Goal: Information Seeking & Learning: Learn about a topic

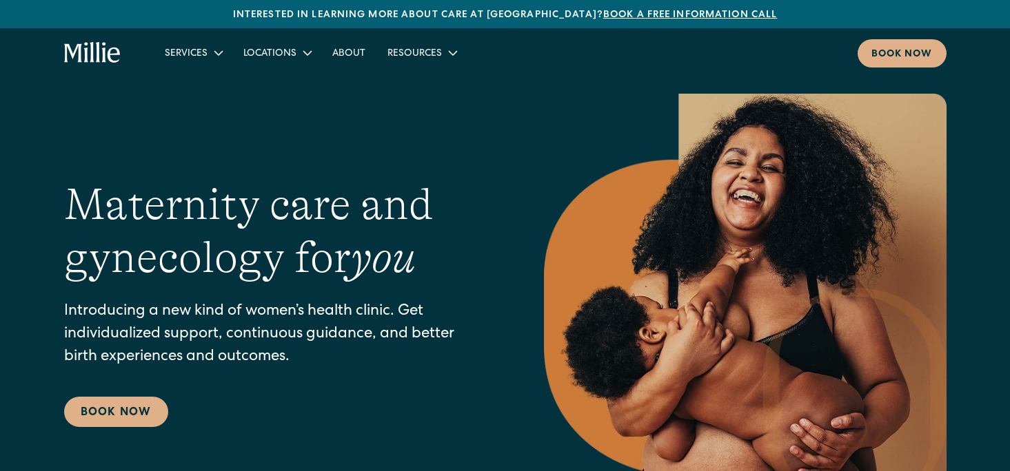
click at [618, 19] on link "Book a free information call" at bounding box center [690, 15] width 174 height 10
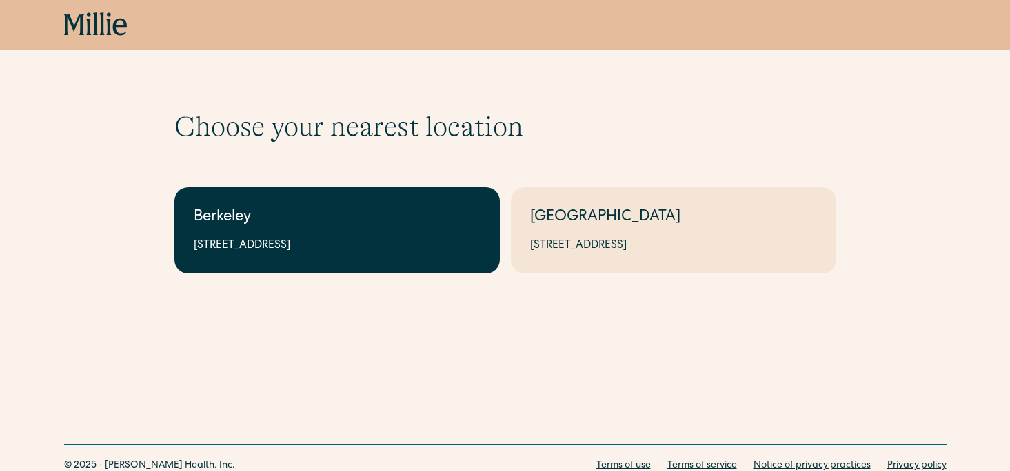
click at [405, 231] on link "Berkeley 2999 Regent St, Suite 524, Berkeley, CA 94705" at bounding box center [336, 230] width 325 height 86
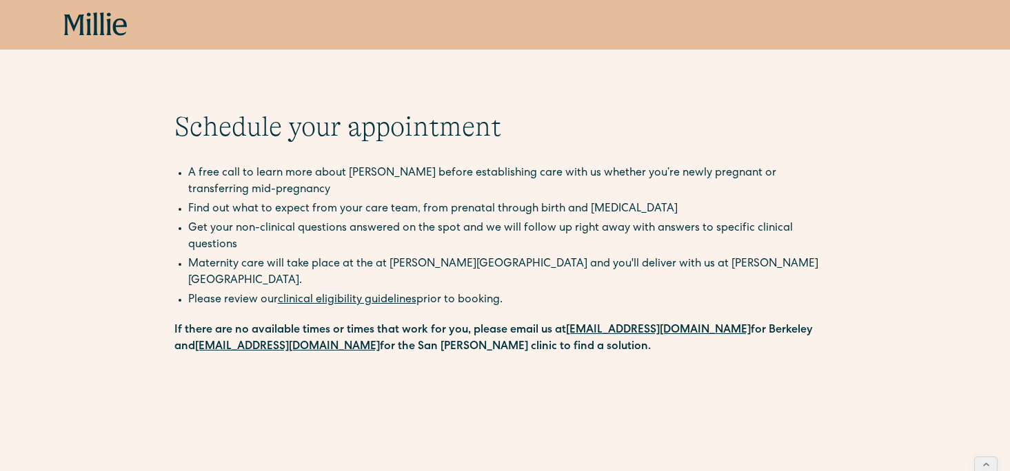
click at [385, 295] on link "clinical eligibility guidelines" at bounding box center [347, 300] width 139 height 11
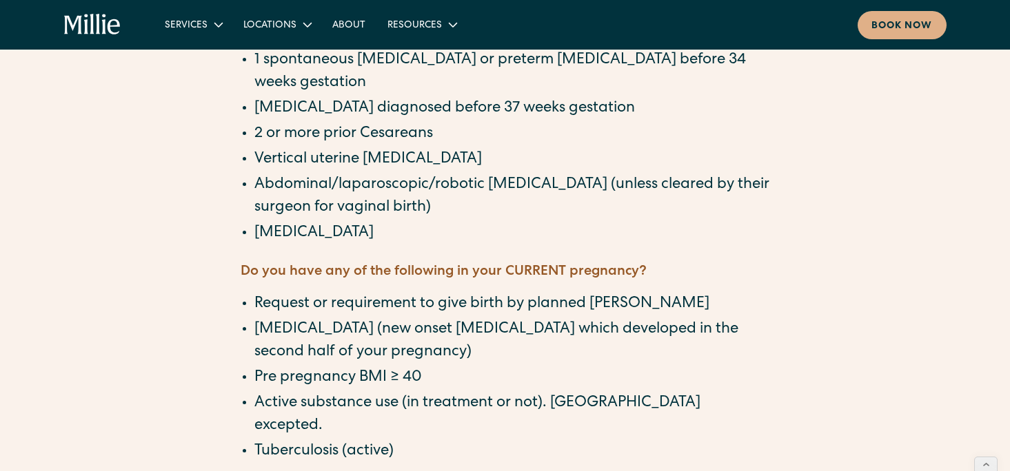
scroll to position [1282, 0]
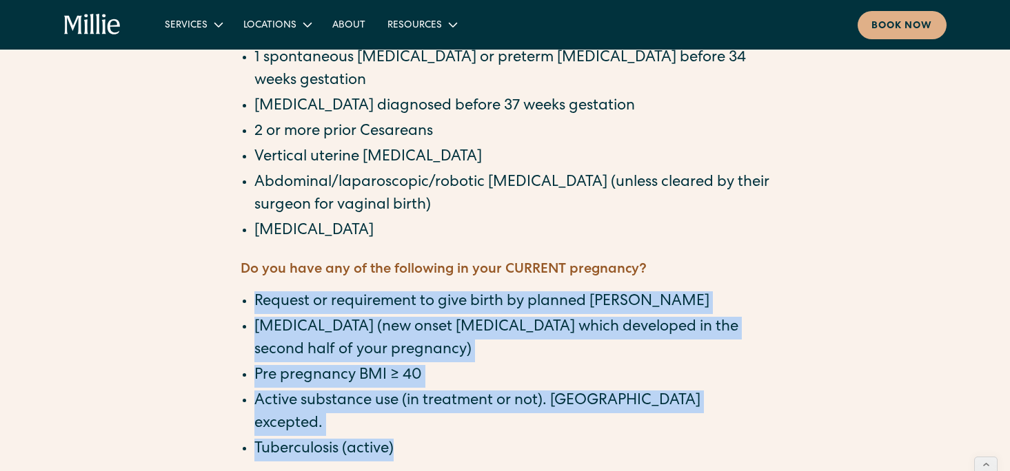
drag, startPoint x: 392, startPoint y: 367, endPoint x: 429, endPoint y: 227, distance: 144.3
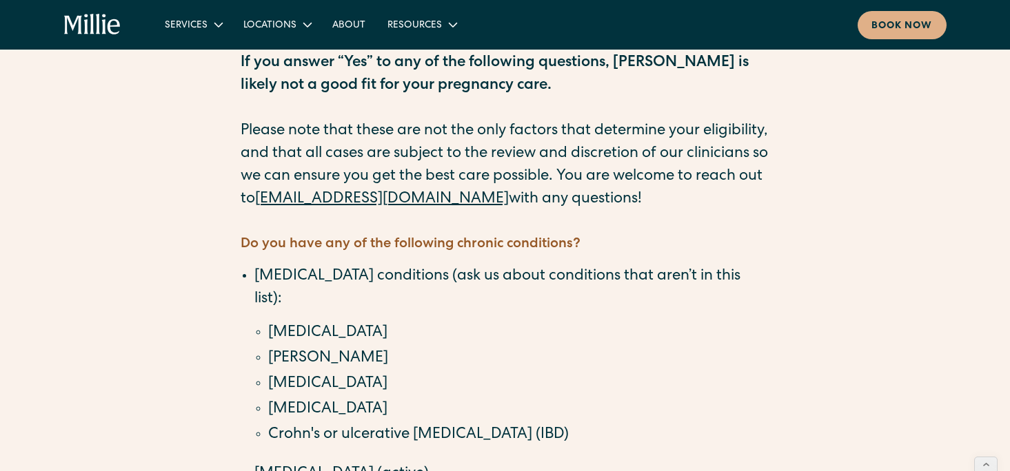
scroll to position [0, 0]
